Goal: Task Accomplishment & Management: Manage account settings

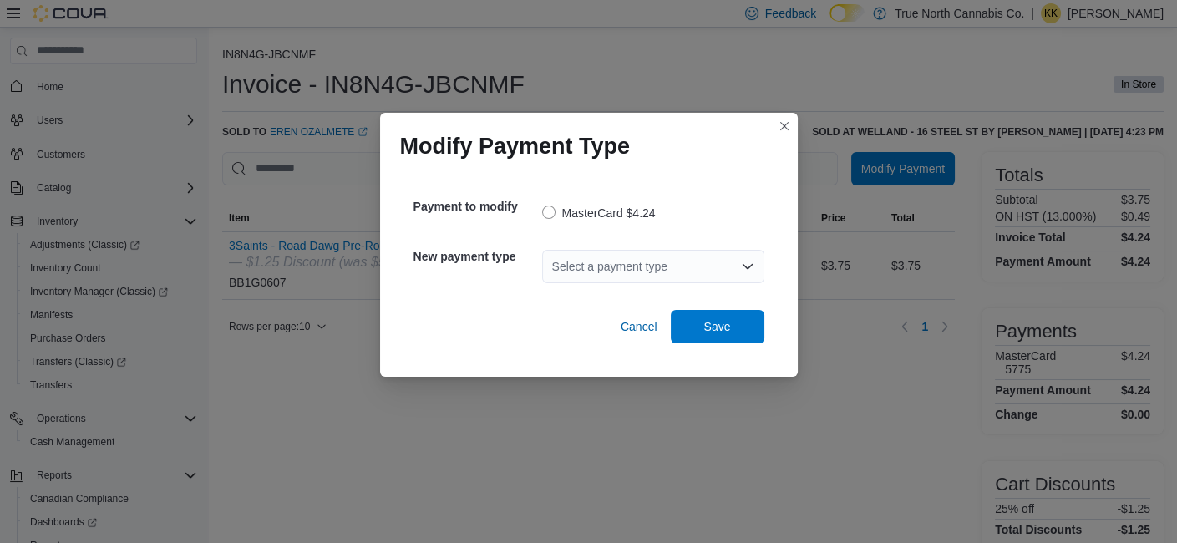
click at [711, 256] on div "Select a payment type" at bounding box center [653, 266] width 222 height 33
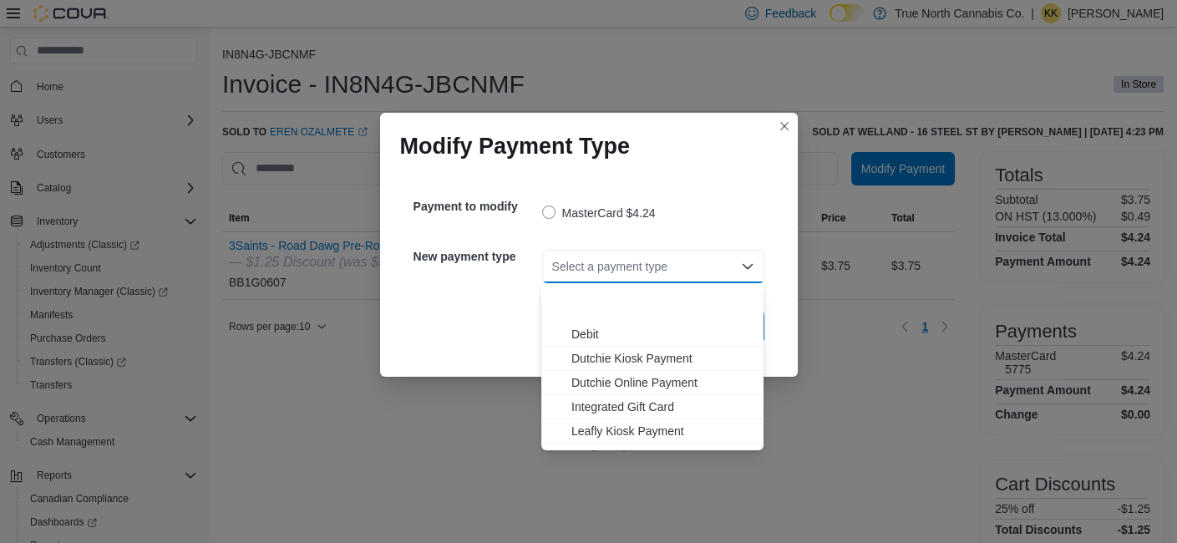
scroll to position [99, 0]
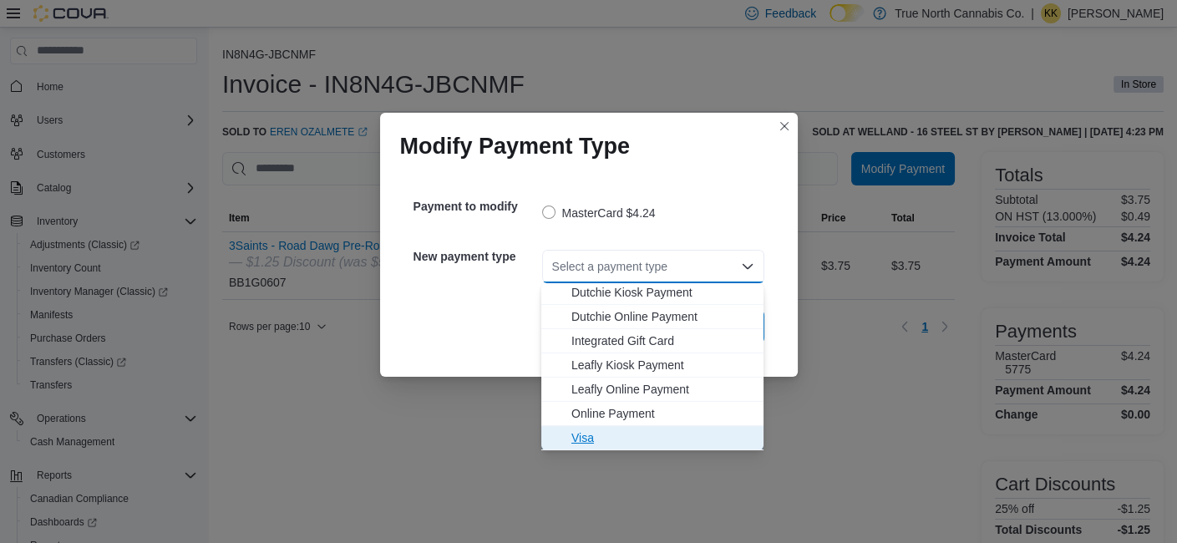
click at [677, 429] on span "Visa" at bounding box center [662, 437] width 182 height 17
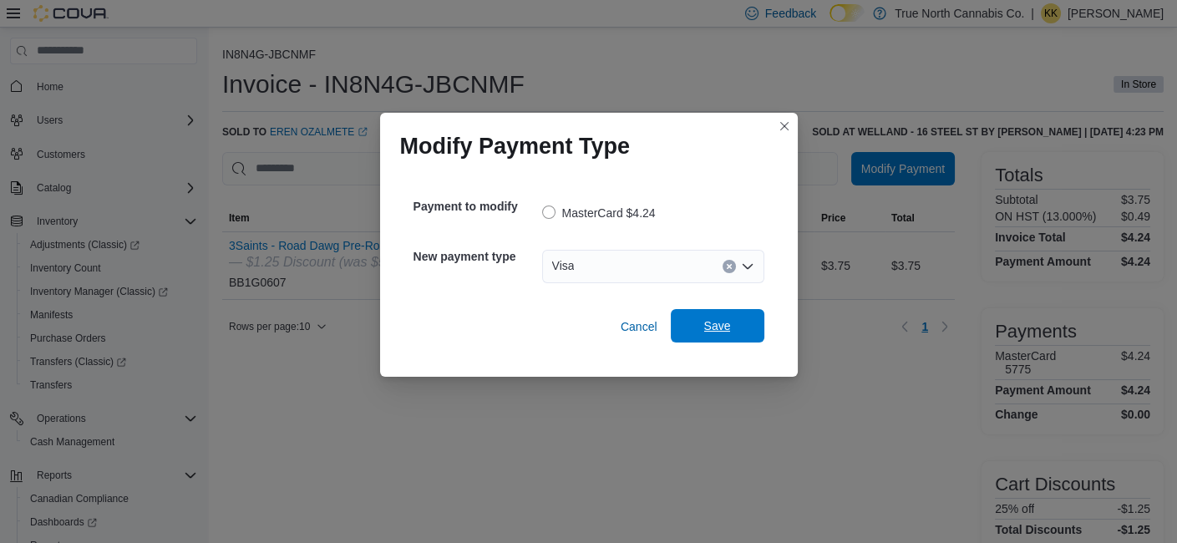
click at [742, 329] on span "Save" at bounding box center [718, 325] width 74 height 33
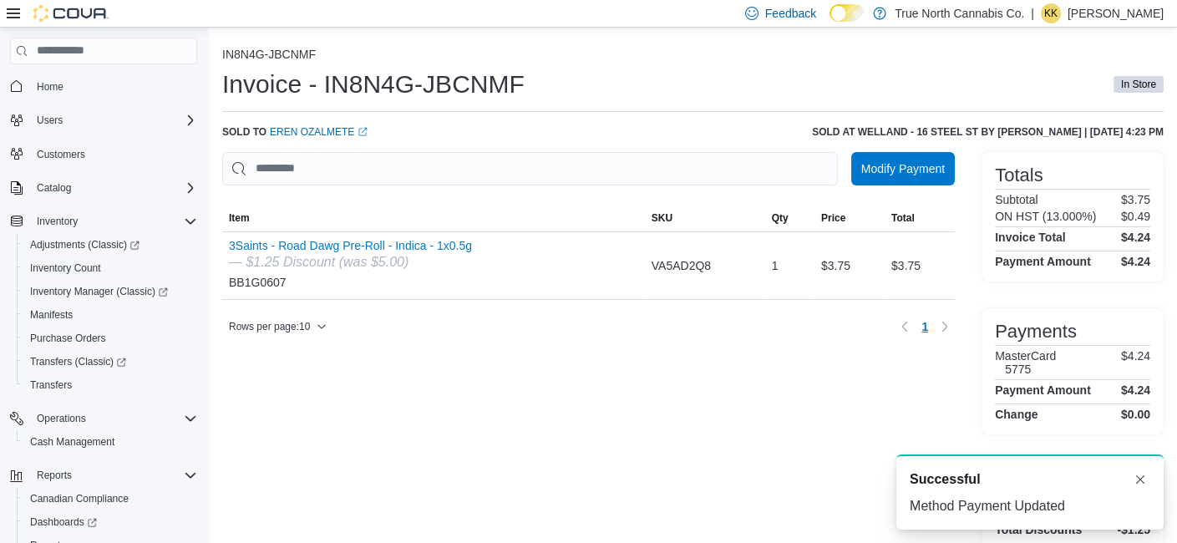
scroll to position [0, 0]
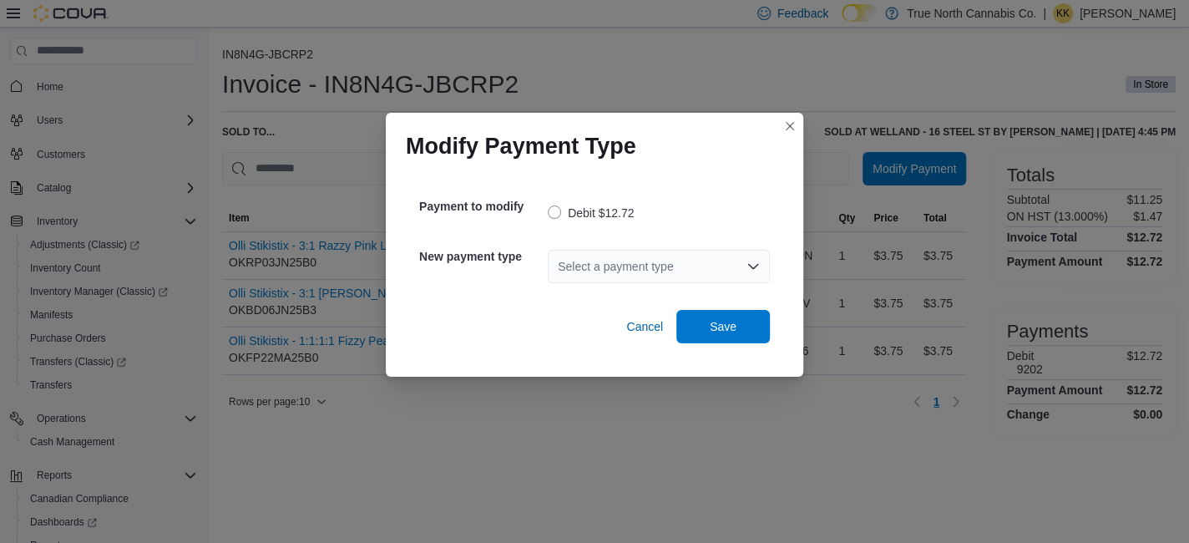
click at [619, 246] on div "Select a payment type" at bounding box center [659, 266] width 222 height 53
click at [613, 271] on div "Select a payment type" at bounding box center [659, 266] width 222 height 33
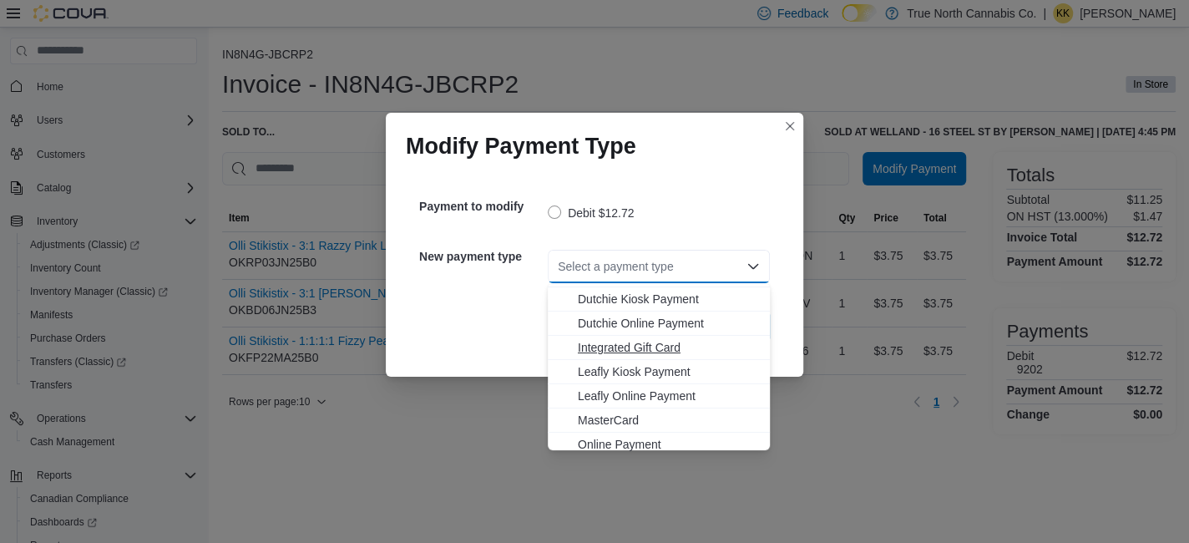
scroll to position [99, 0]
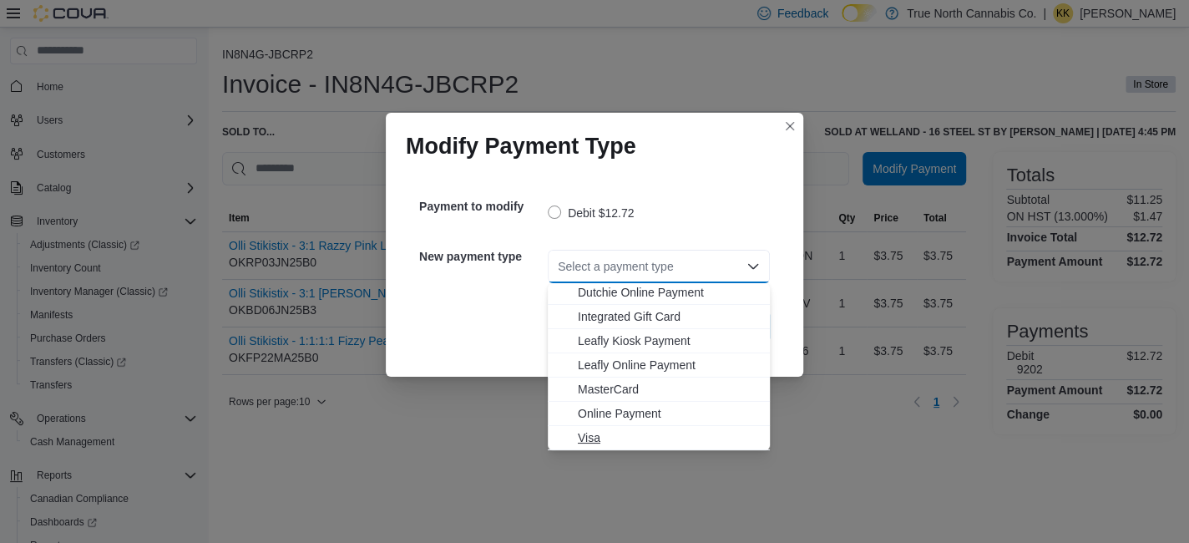
click at [616, 429] on span "Visa" at bounding box center [669, 437] width 182 height 17
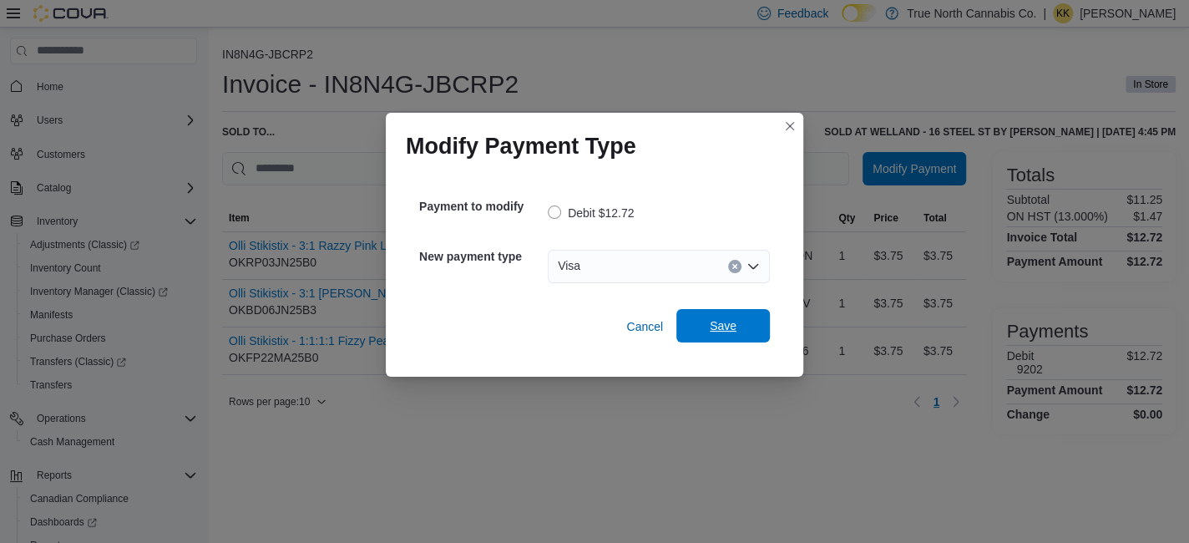
click at [708, 339] on span "Save" at bounding box center [724, 325] width 74 height 33
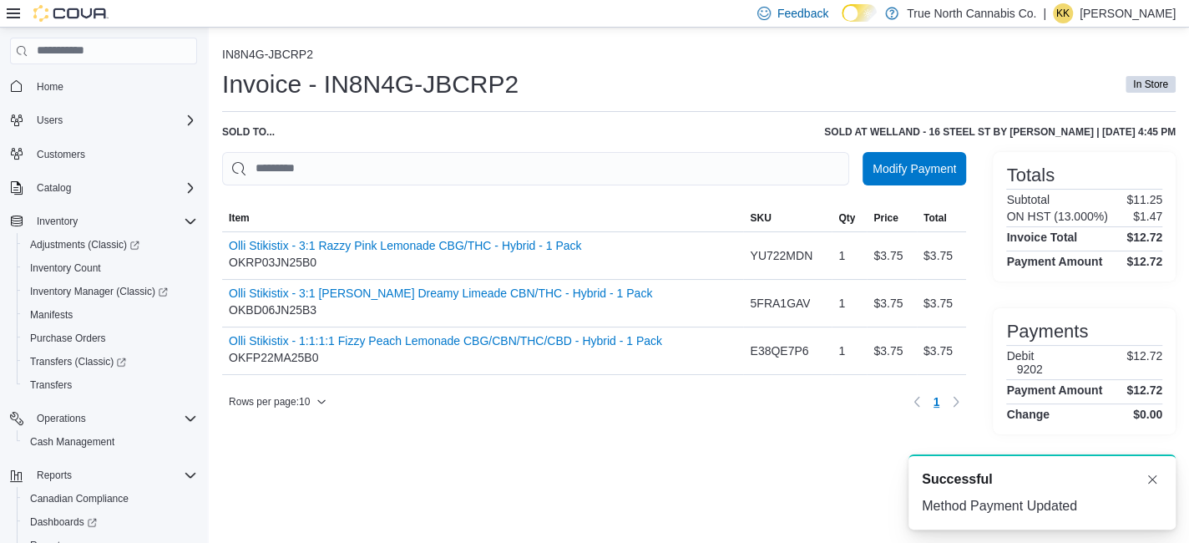
scroll to position [0, 0]
click at [1100, 21] on p "[PERSON_NAME]" at bounding box center [1128, 13] width 96 height 20
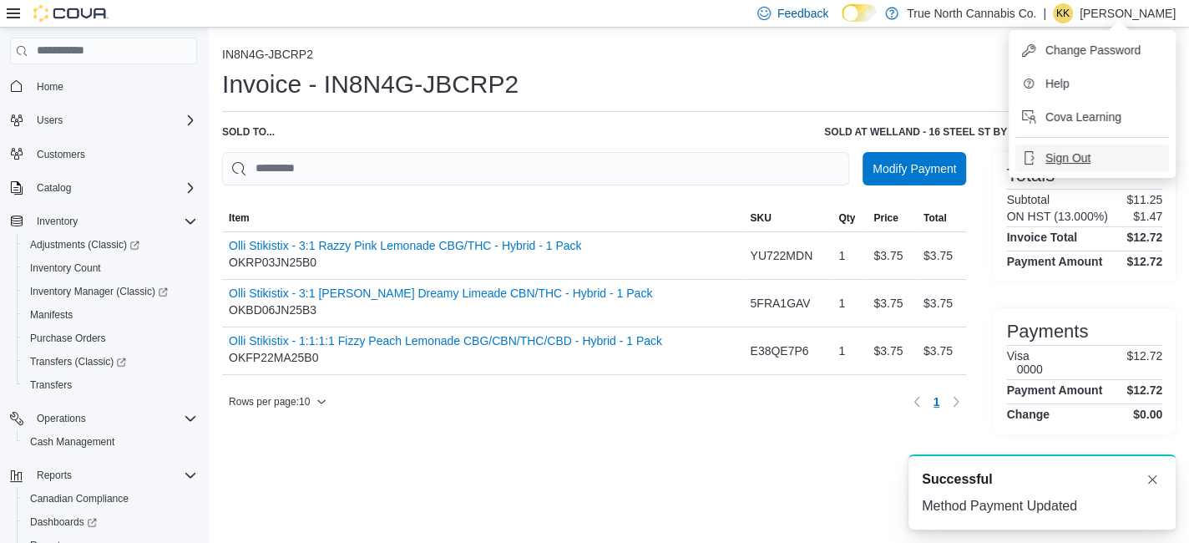
click at [1069, 145] on button "Sign Out" at bounding box center [1093, 157] width 154 height 27
